Goal: Task Accomplishment & Management: Complete application form

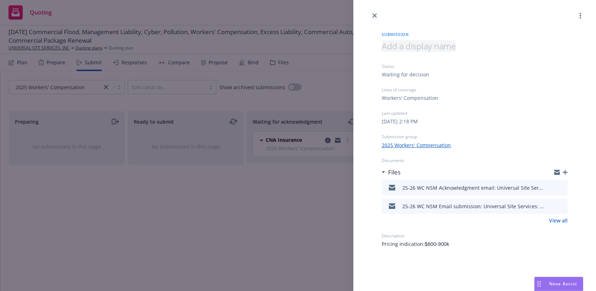
scroll to position [295, 0]
click at [373, 16] on icon "close" at bounding box center [375, 15] width 4 height 4
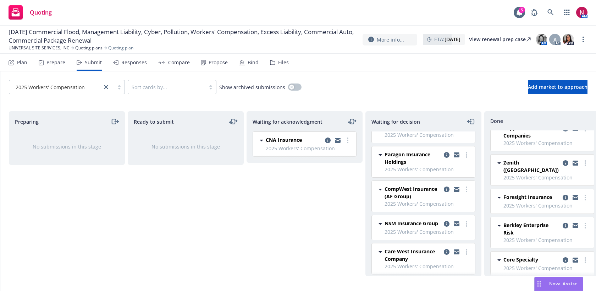
click at [135, 61] on div "Responses" at bounding box center [134, 63] width 26 height 6
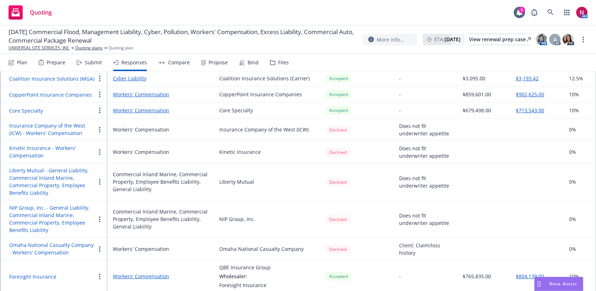
scroll to position [286, 0]
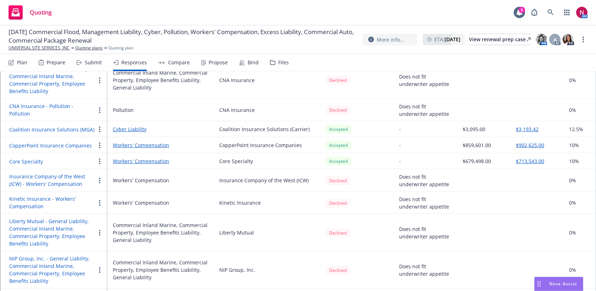
click at [94, 61] on div "Submit" at bounding box center [93, 63] width 17 height 6
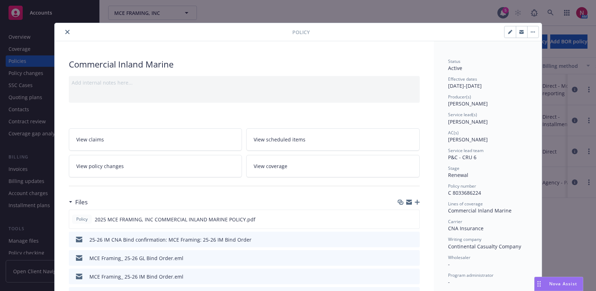
scroll to position [21, 0]
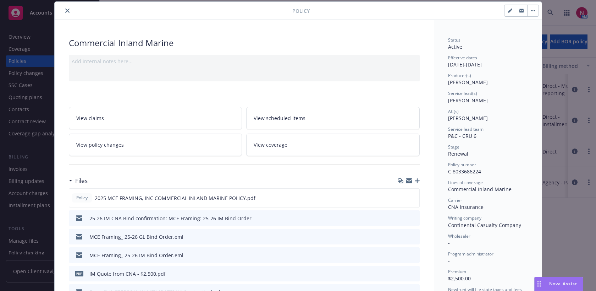
click at [64, 11] on button "close" at bounding box center [67, 10] width 9 height 9
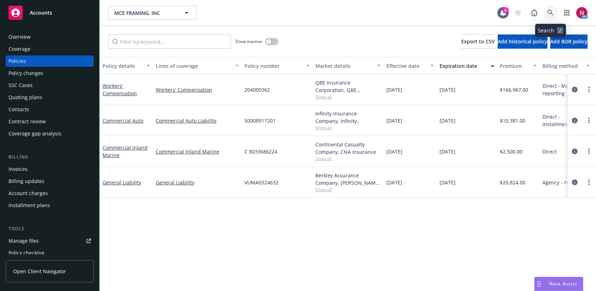
click at [551, 13] on icon at bounding box center [551, 13] width 6 height 6
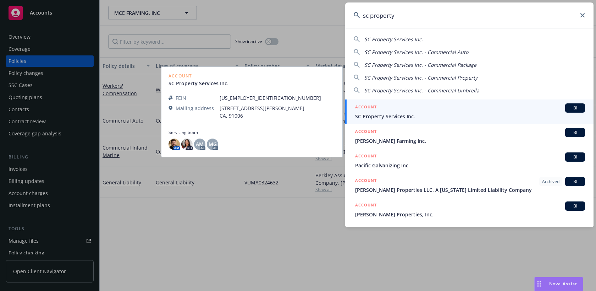
type input "sc property"
click at [435, 115] on span "SC Property Services Inc." at bounding box center [470, 115] width 230 height 7
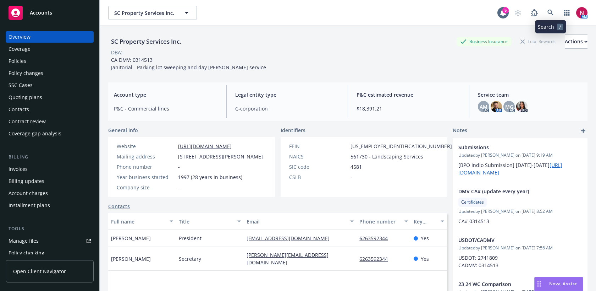
click at [543, 15] on div "AM" at bounding box center [549, 13] width 77 height 14
click at [549, 14] on icon at bounding box center [551, 13] width 6 height 6
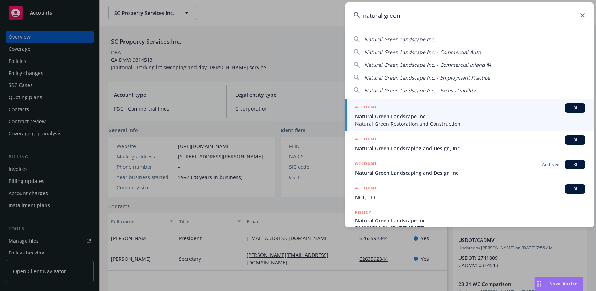
type input "natural green"
click at [456, 122] on span "Natural Green Restoration and Construction" at bounding box center [470, 123] width 230 height 7
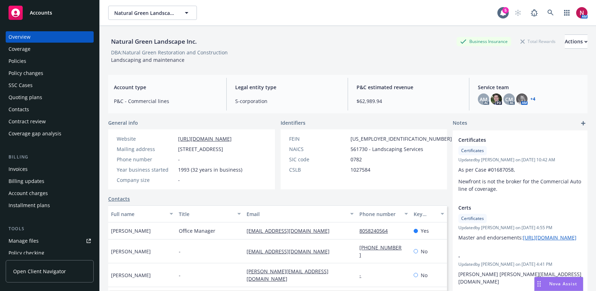
click at [41, 97] on div "Quoting plans" at bounding box center [50, 97] width 82 height 11
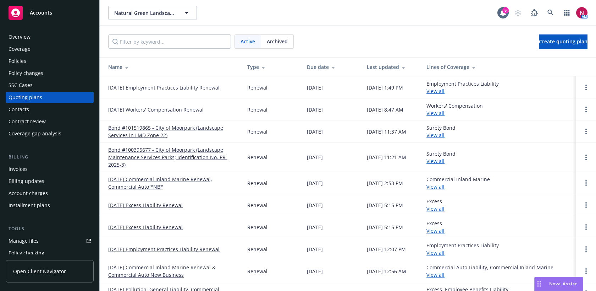
click at [172, 109] on link "11/05/25 Workers' Compensation Renewal" at bounding box center [155, 109] width 95 height 7
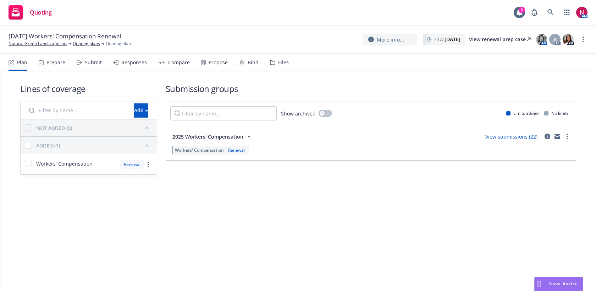
click at [88, 66] on div "Submit" at bounding box center [89, 62] width 25 height 17
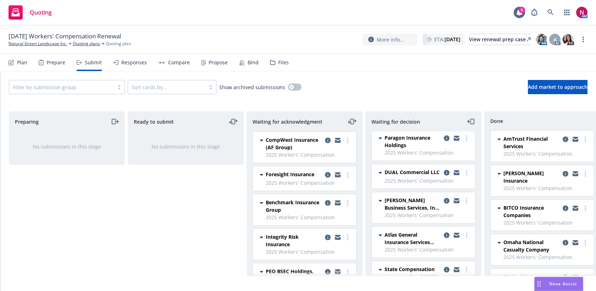
scroll to position [138, 0]
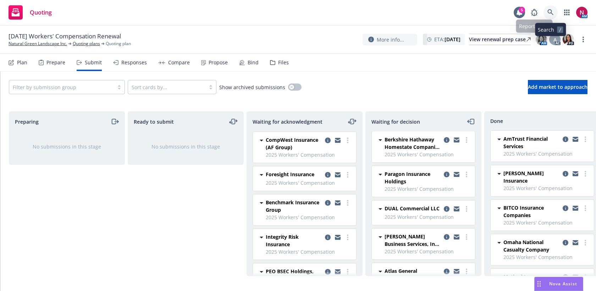
click at [549, 9] on link at bounding box center [551, 12] width 14 height 14
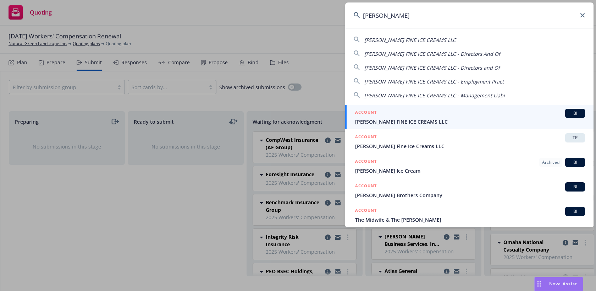
type input "mcconnell"
click at [479, 112] on div "ACCOUNT BI" at bounding box center [470, 113] width 230 height 9
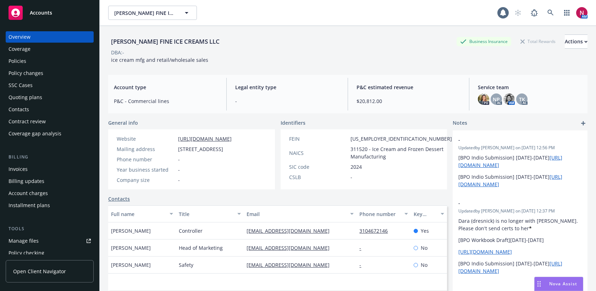
click at [36, 97] on div "Quoting plans" at bounding box center [26, 97] width 34 height 11
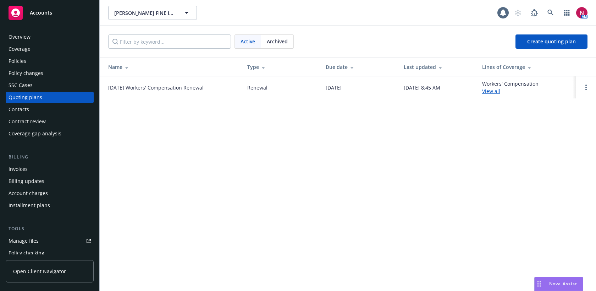
click at [144, 87] on link "09/23/25 Workers' Compensation Renewal" at bounding box center [155, 87] width 95 height 7
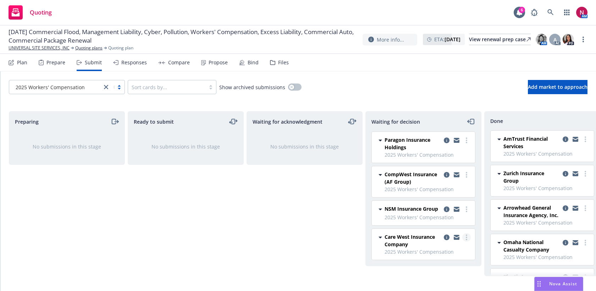
click at [466, 237] on circle "more" at bounding box center [466, 236] width 1 height 1
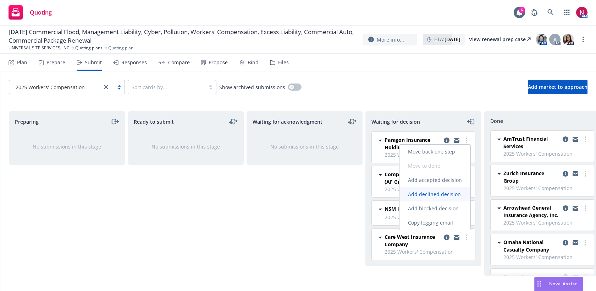
click at [447, 189] on link "Add declined decision" at bounding box center [435, 194] width 71 height 14
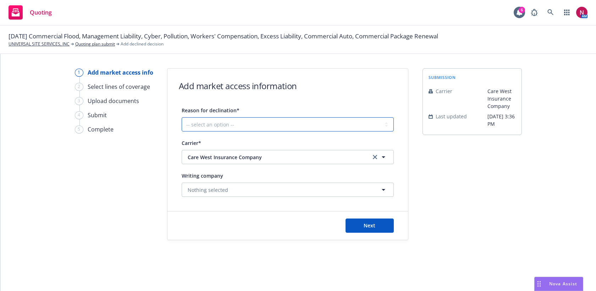
click at [346, 129] on select "-- select an option -- Cannot compete with other markets Carrier non-renewed Ca…" at bounding box center [288, 124] width 212 height 14
click at [182, 117] on select "-- select an option -- Cannot compete with other markets Carrier non-renewed Ca…" at bounding box center [288, 124] width 212 height 14
click at [317, 129] on select "-- select an option -- Cannot compete with other markets Carrier non-renewed Ca…" at bounding box center [288, 124] width 212 height 14
select select "DOES_NOT_FIT_UNDERWRITER_APPETITE"
click at [182, 117] on select "-- select an option -- Cannot compete with other markets Carrier non-renewed Ca…" at bounding box center [288, 124] width 212 height 14
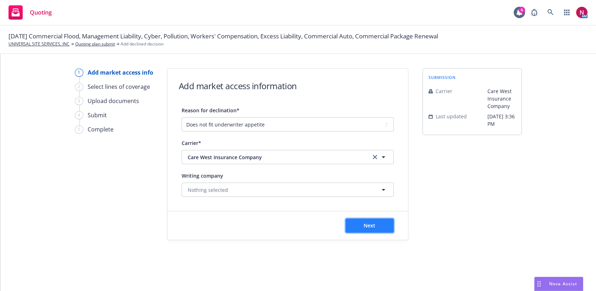
click at [362, 230] on button "Next" at bounding box center [370, 225] width 48 height 14
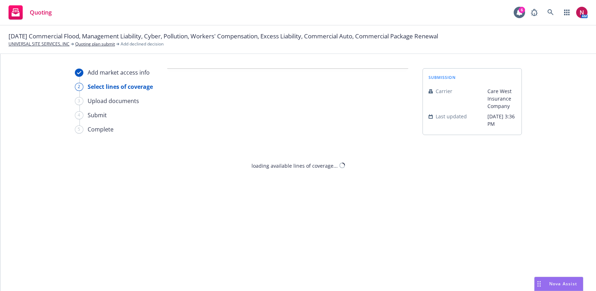
select select "DOES_NOT_FIT_UNDERWRITER_APPETITE"
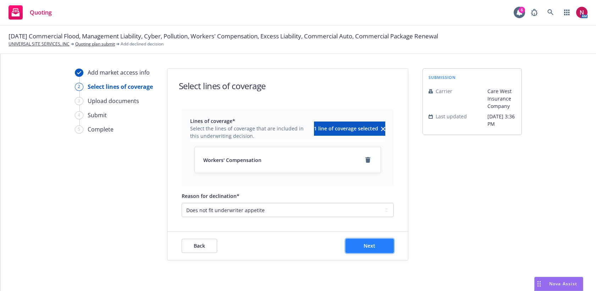
click at [381, 252] on button "Next" at bounding box center [370, 245] width 48 height 14
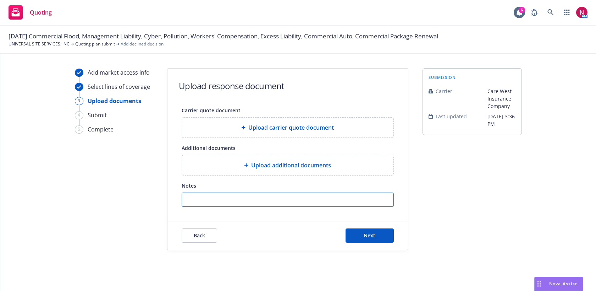
click at [343, 204] on input "Notes" at bounding box center [288, 199] width 212 height 13
paste input "This one is a little outside of what we would accept for janitorial. We don’t w…"
type input "This one is a little outside of what we would accept for janitorial. We don’t w…"
click at [360, 228] on div "Back Next" at bounding box center [287, 235] width 241 height 28
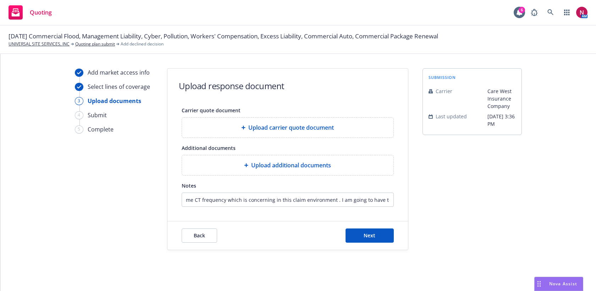
scroll to position [0, 0]
click at [362, 231] on button "Next" at bounding box center [370, 235] width 48 height 14
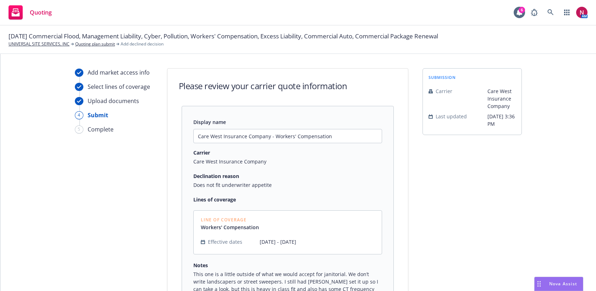
scroll to position [93, 0]
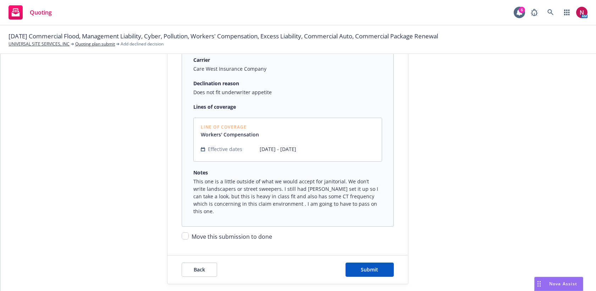
click at [236, 232] on span "Move this submission to done" at bounding box center [232, 236] width 81 height 8
click at [189, 232] on input "Move this submission to done" at bounding box center [185, 235] width 7 height 7
checkbox input "true"
click at [370, 266] on span "Submit" at bounding box center [369, 269] width 17 height 7
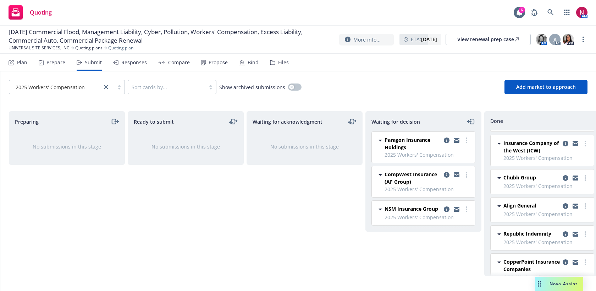
scroll to position [392, 0]
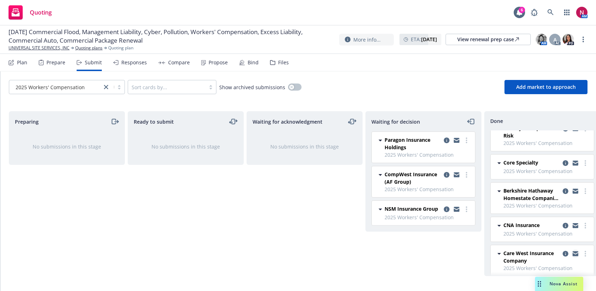
click at [578, 253] on icon "copy logging email" at bounding box center [576, 254] width 6 height 3
